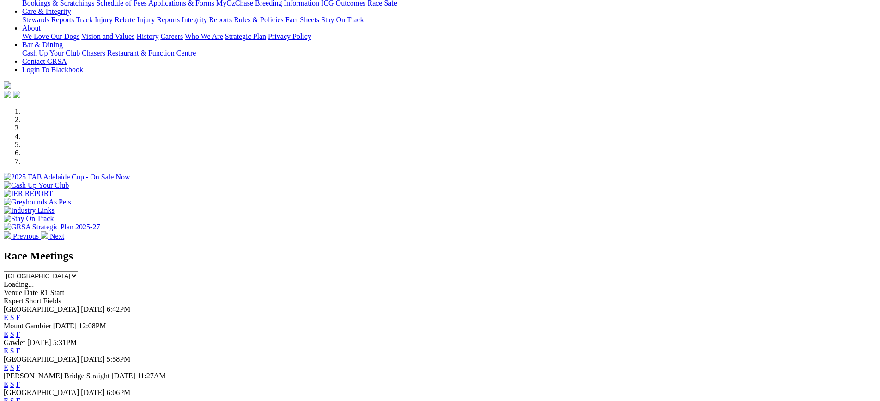
scroll to position [231, 0]
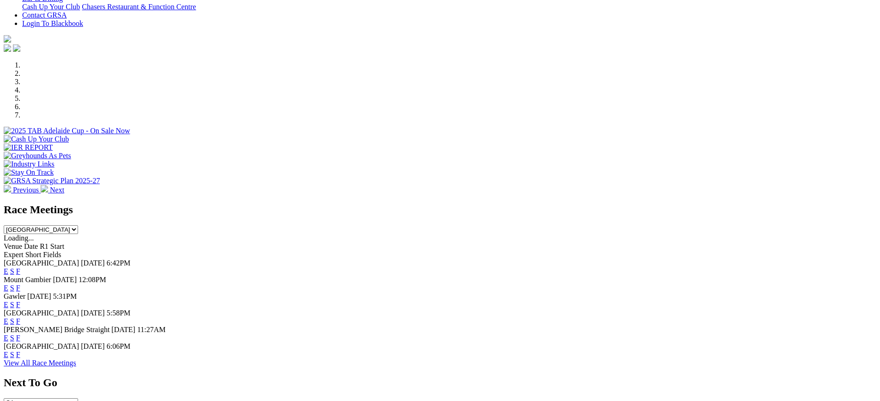
click at [20, 358] on link "F" at bounding box center [18, 354] width 4 height 8
